Goal: Task Accomplishment & Management: Manage account settings

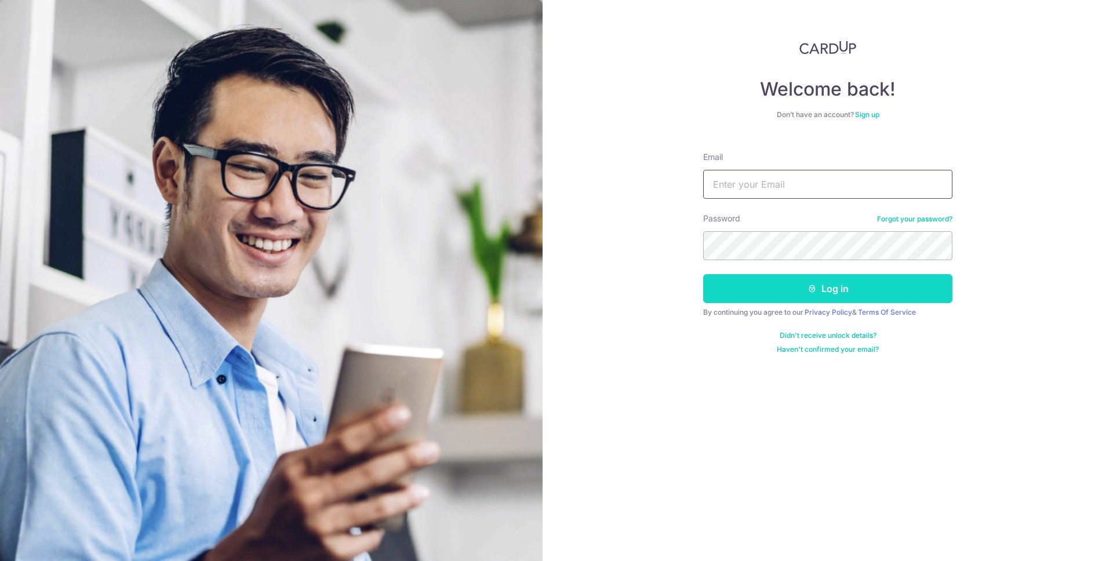
type input "[EMAIL_ADDRESS][DOMAIN_NAME]"
click at [823, 289] on button "Log in" at bounding box center [827, 288] width 249 height 29
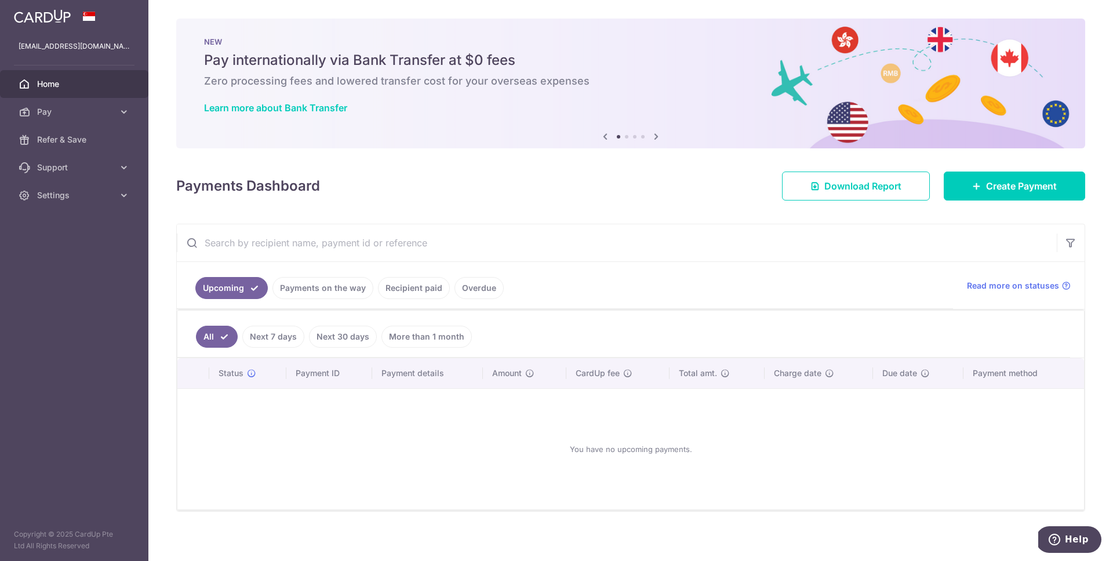
click at [272, 333] on link "Next 7 days" at bounding box center [273, 337] width 62 height 22
click at [299, 297] on link "Payments on the way" at bounding box center [323, 288] width 101 height 22
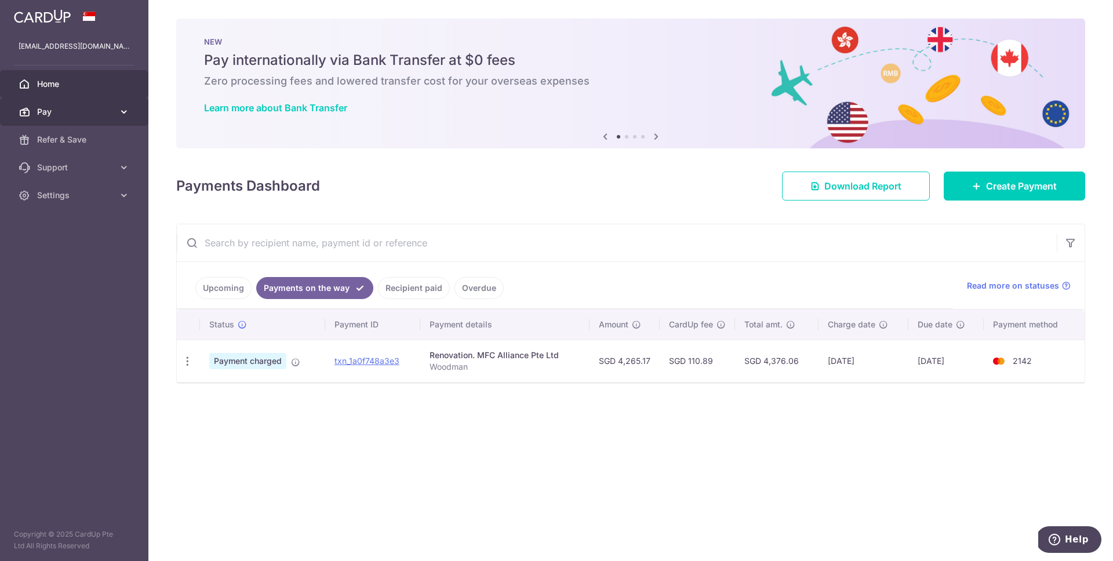
click at [135, 113] on link "Pay" at bounding box center [74, 112] width 148 height 28
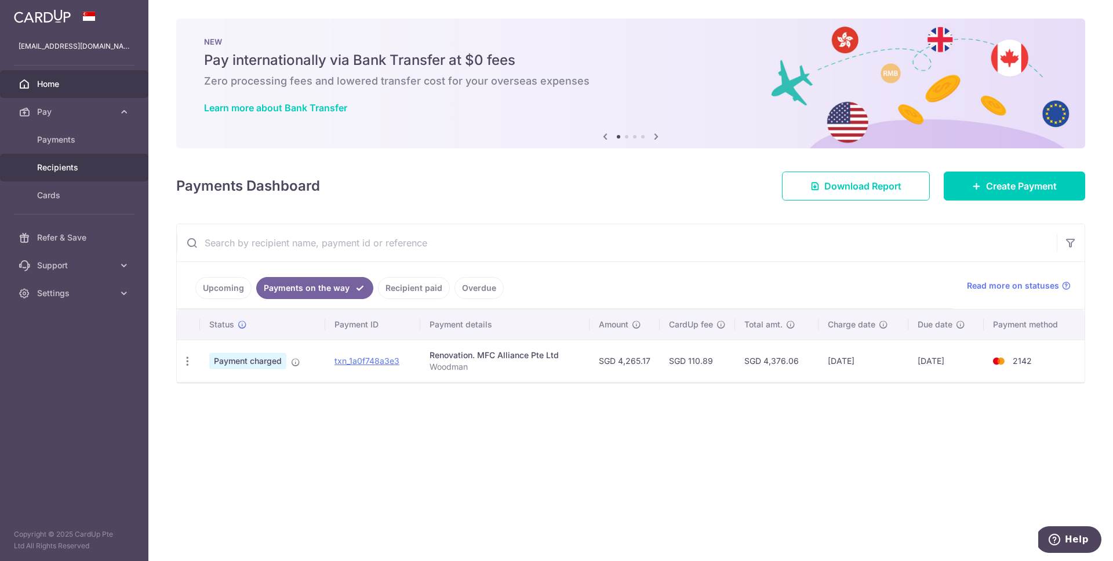
click at [94, 163] on span "Recipients" at bounding box center [75, 168] width 77 height 12
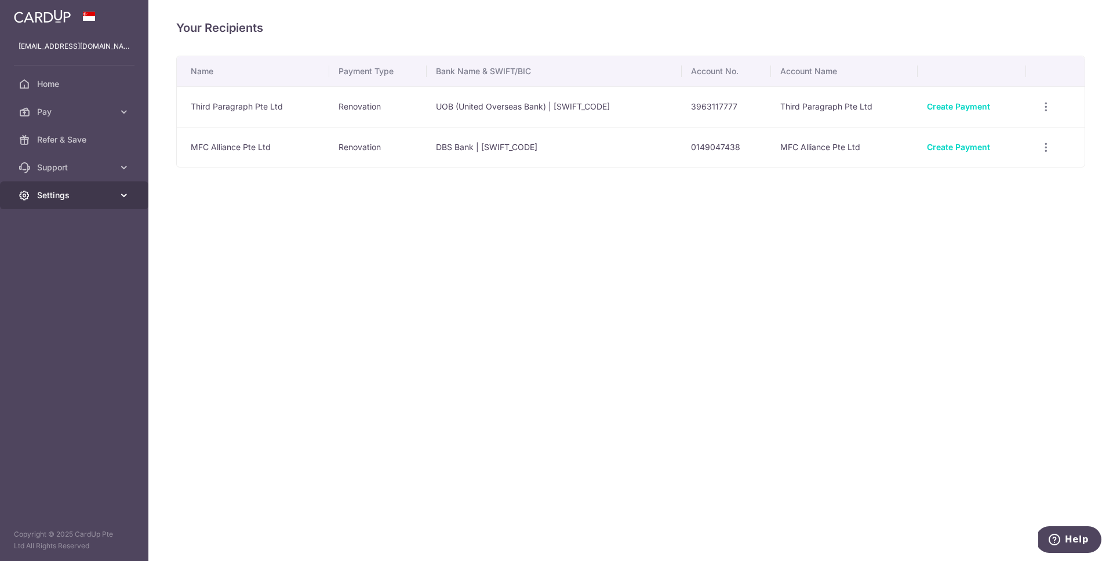
click at [95, 200] on span "Settings" at bounding box center [75, 196] width 77 height 12
click at [108, 171] on span "Support" at bounding box center [75, 168] width 77 height 12
click at [96, 192] on span "FAQ" at bounding box center [75, 196] width 77 height 12
click at [367, 274] on div "Your Recipients Name Payment Type Bank Name & SWIFT/BIC Account No. Account Nam…" at bounding box center [630, 280] width 965 height 561
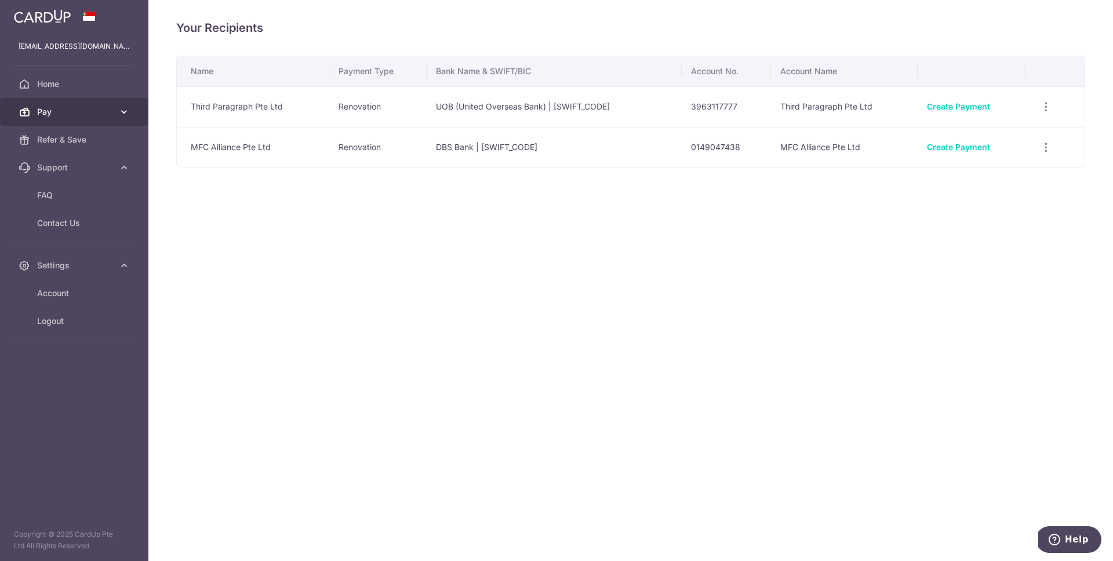
click at [131, 112] on link "Pay" at bounding box center [74, 112] width 148 height 28
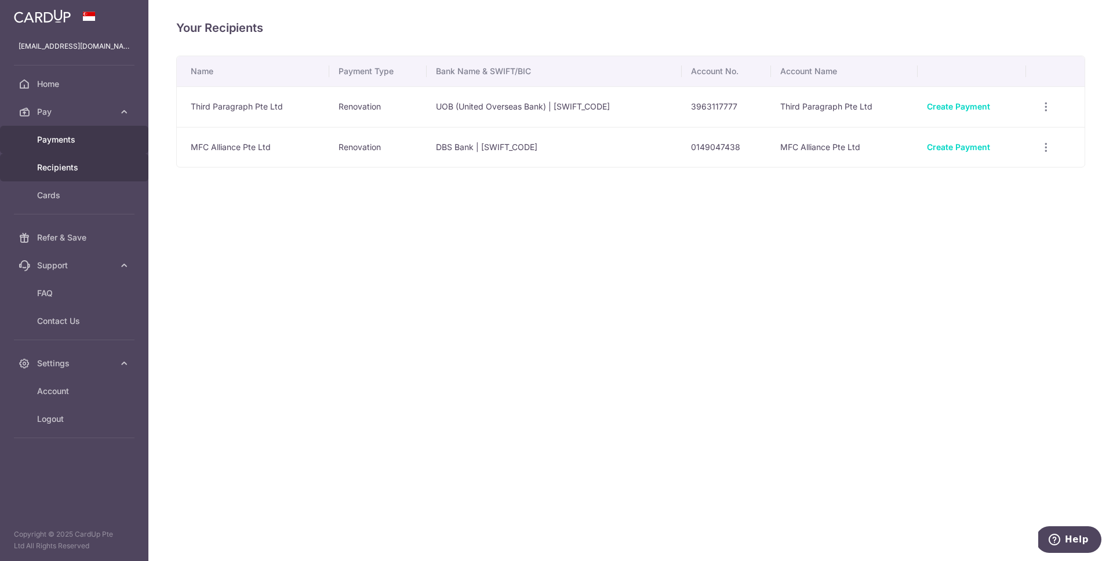
click at [97, 148] on link "Payments" at bounding box center [74, 140] width 148 height 28
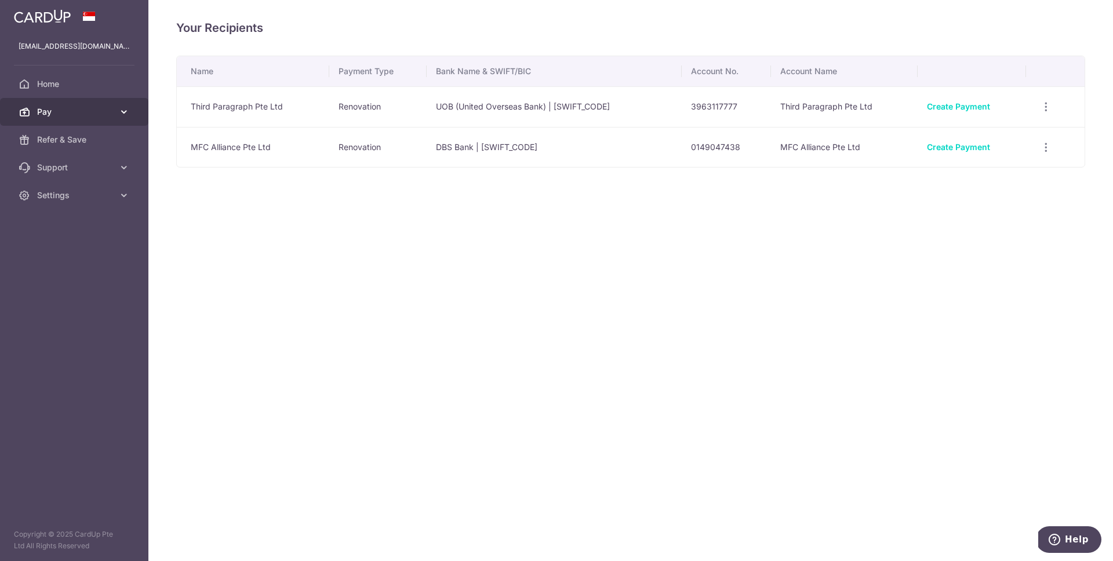
click at [117, 113] on link "Pay" at bounding box center [74, 112] width 148 height 28
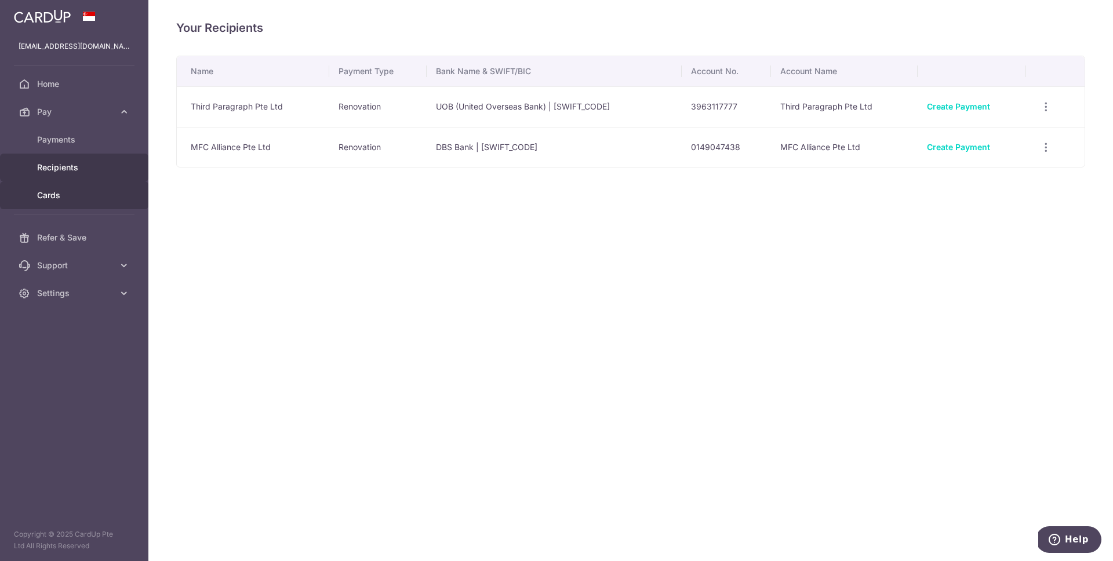
click at [93, 196] on span "Cards" at bounding box center [75, 196] width 77 height 12
